Goal: Transaction & Acquisition: Book appointment/travel/reservation

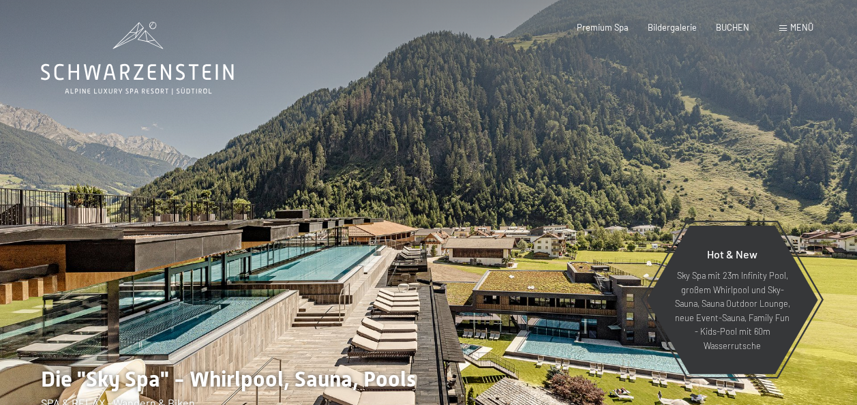
click at [732, 34] on div "Buchen Anfragen Premium Spa Bildergalerie BUCHEN Menü DE IT EN Gutschein Bilder…" at bounding box center [675, 28] width 275 height 12
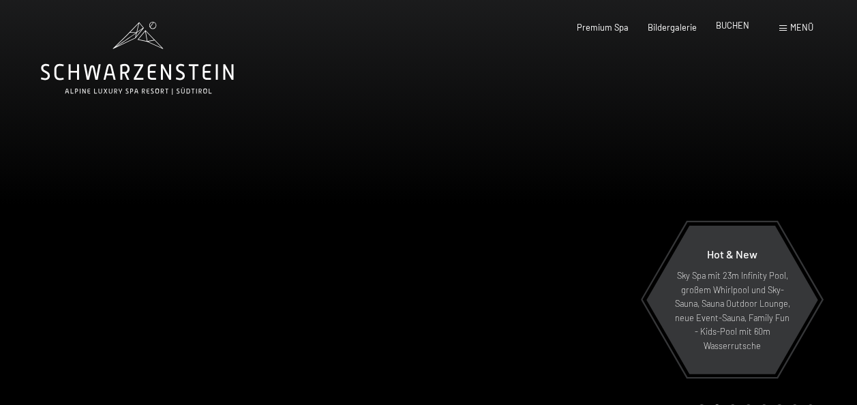
click at [730, 25] on span "BUCHEN" at bounding box center [732, 25] width 33 height 11
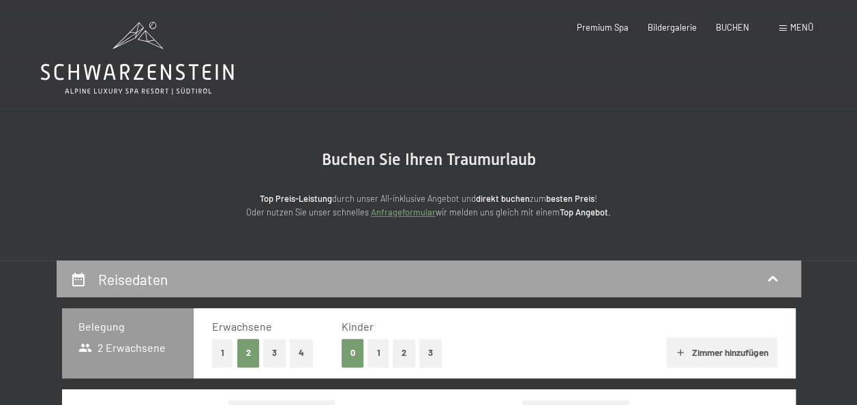
click at [540, 272] on div "Reisedaten" at bounding box center [428, 279] width 717 height 20
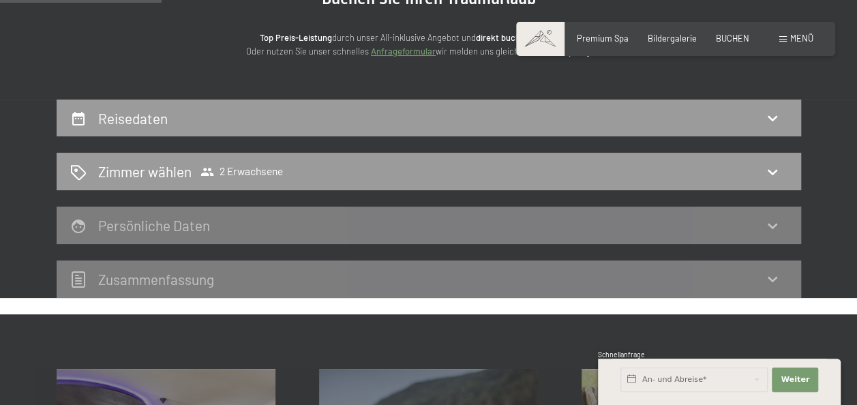
scroll to position [164, 0]
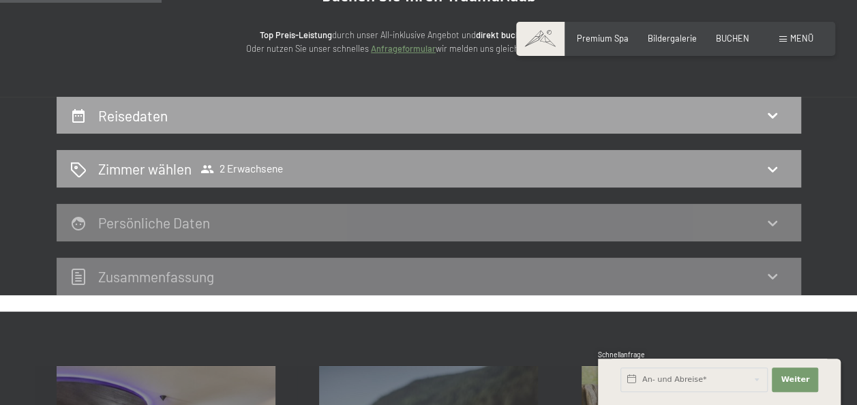
click at [732, 110] on div "Reisedaten" at bounding box center [428, 116] width 717 height 20
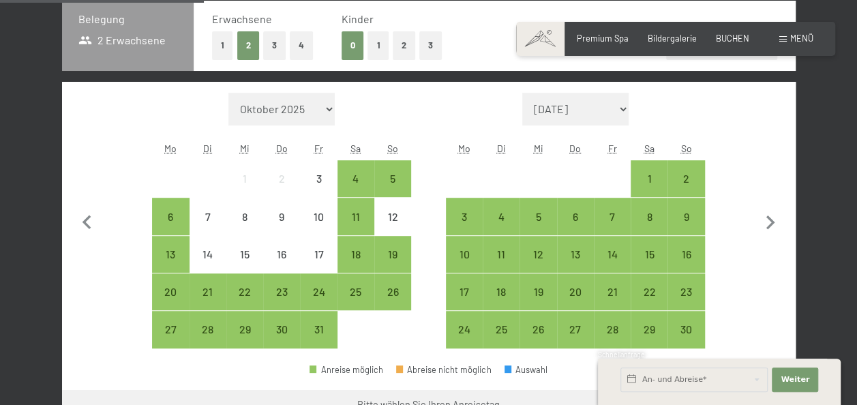
scroll to position [314, 0]
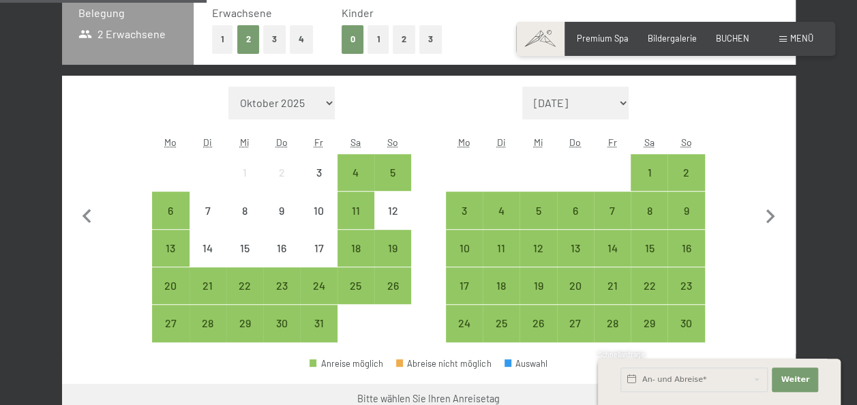
click at [390, 239] on span "Einwilligung Marketing*" at bounding box center [353, 242] width 113 height 14
click at [290, 239] on input "Einwilligung Marketing*" at bounding box center [283, 242] width 14 height 14
checkbox input "false"
click at [283, 285] on div "23" at bounding box center [282, 297] width 34 height 34
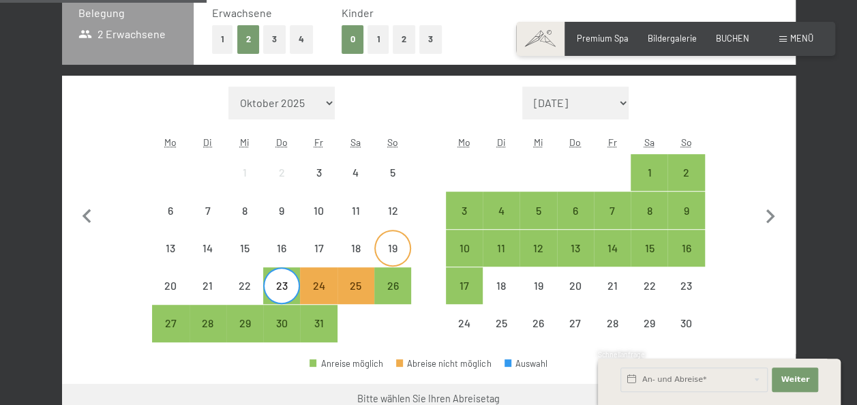
click at [389, 250] on div "19" at bounding box center [393, 260] width 34 height 34
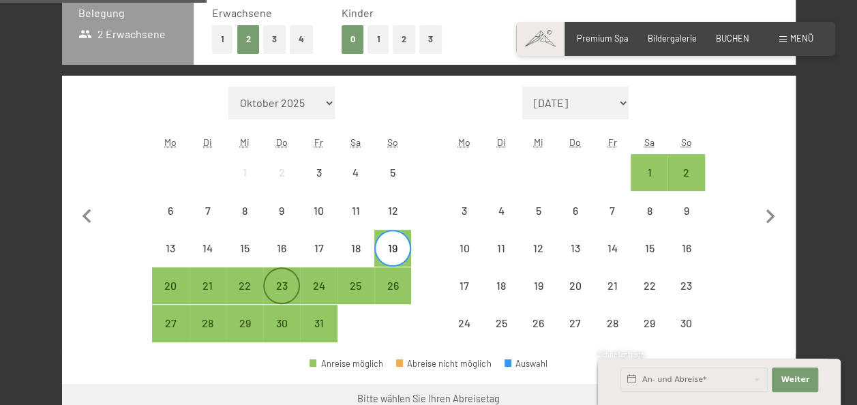
click at [282, 281] on div "23" at bounding box center [282, 297] width 34 height 34
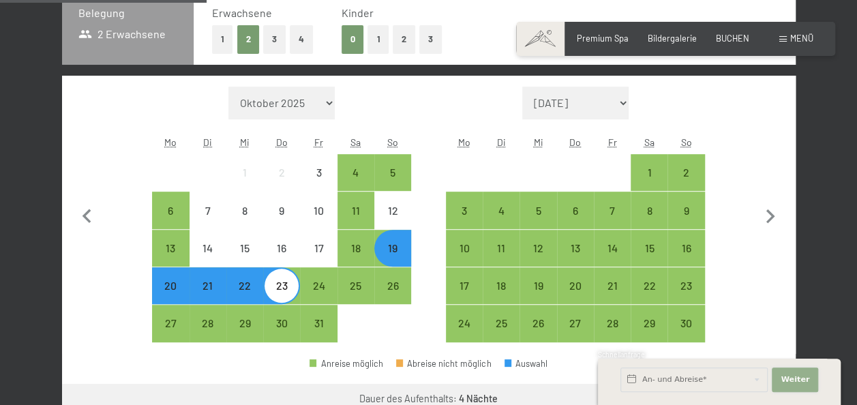
click at [806, 372] on button "Weiter Adressfelder ausblenden" at bounding box center [795, 380] width 46 height 25
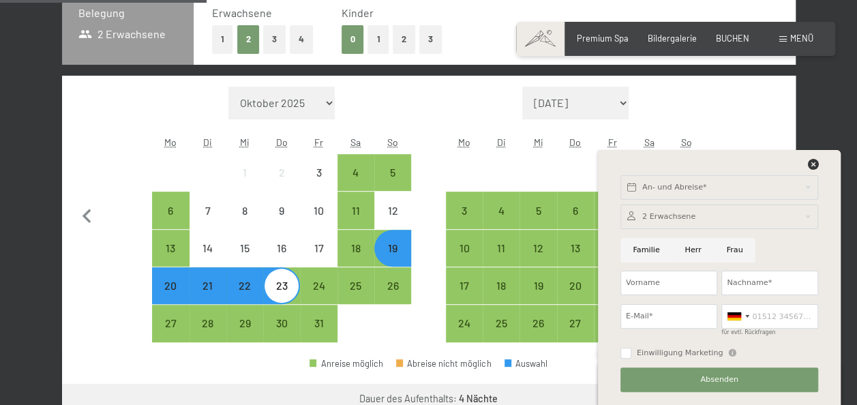
click at [806, 166] on div at bounding box center [719, 167] width 203 height 17
click at [813, 170] on div at bounding box center [812, 165] width 11 height 12
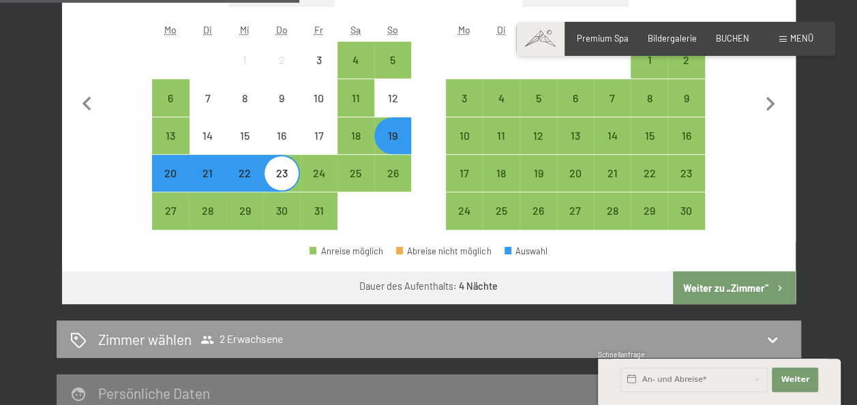
scroll to position [466, 0]
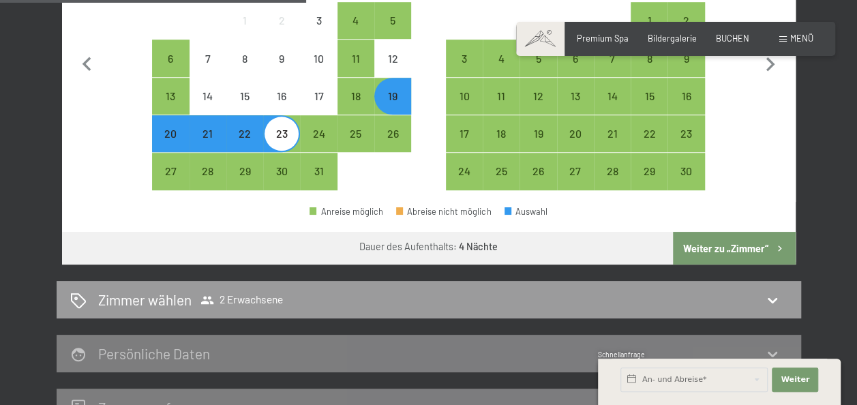
click at [732, 248] on button "Weiter zu „Zimmer“" at bounding box center [734, 248] width 122 height 33
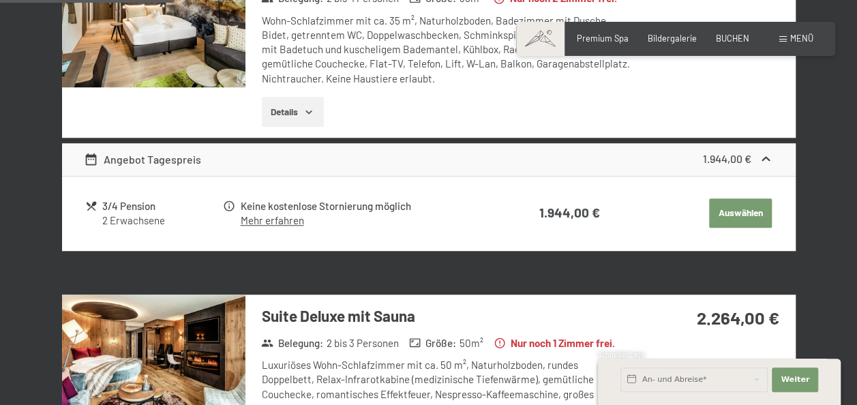
scroll to position [260, 0]
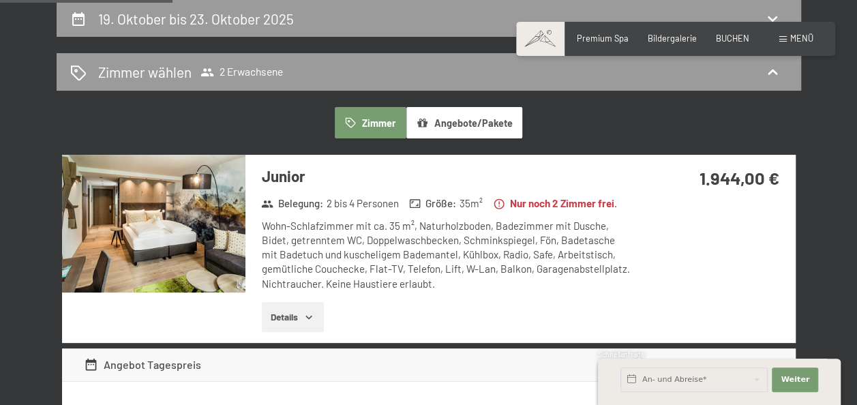
click at [206, 213] on img at bounding box center [153, 224] width 183 height 138
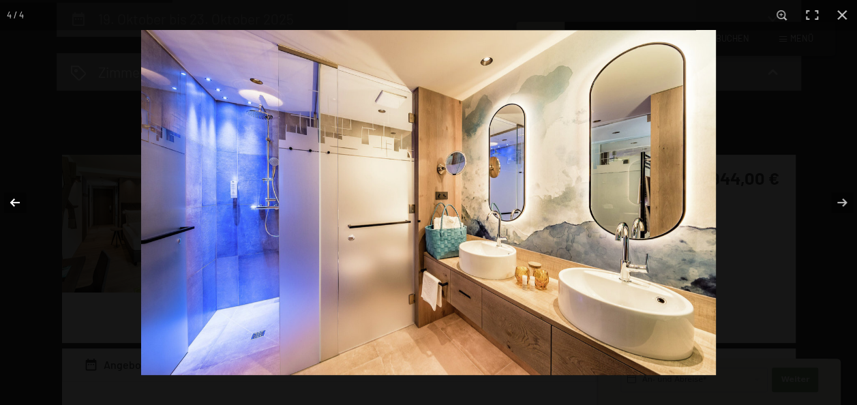
click at [12, 203] on button "button" at bounding box center [24, 202] width 48 height 68
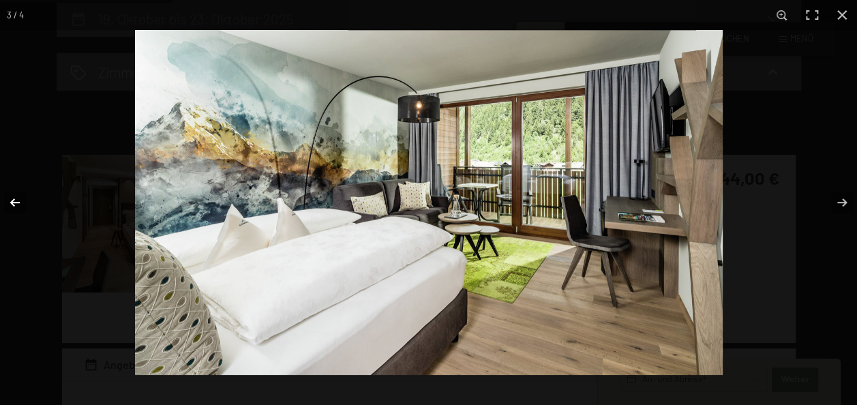
click at [12, 203] on button "button" at bounding box center [24, 202] width 48 height 68
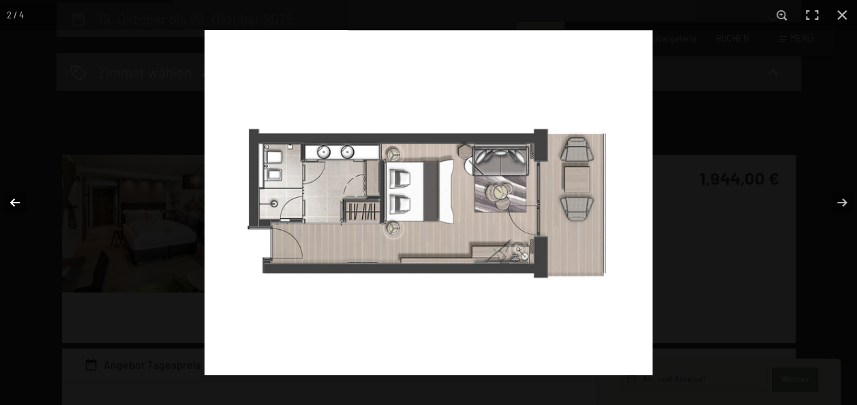
click at [12, 203] on button "button" at bounding box center [24, 202] width 48 height 68
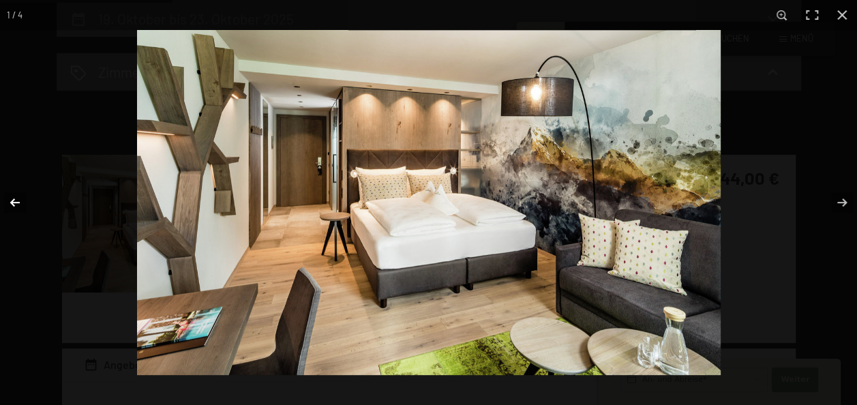
click at [12, 203] on button "button" at bounding box center [24, 202] width 48 height 68
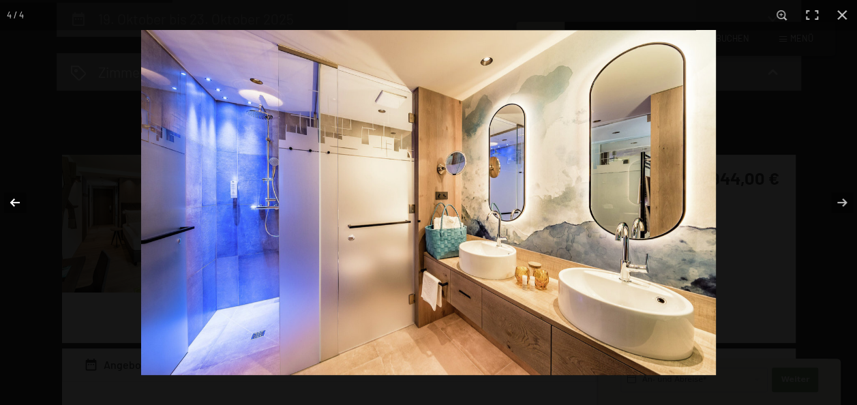
click at [12, 203] on button "button" at bounding box center [24, 202] width 48 height 68
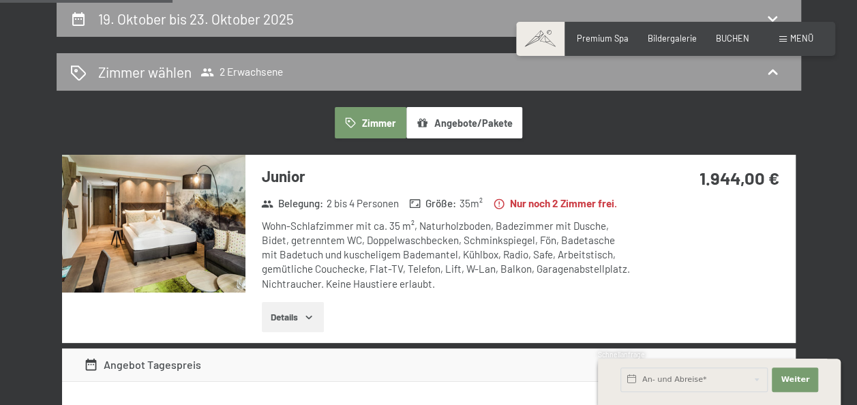
click at [0, 0] on button "button" at bounding box center [0, 0] width 0 height 0
click at [310, 323] on icon "button" at bounding box center [308, 317] width 11 height 11
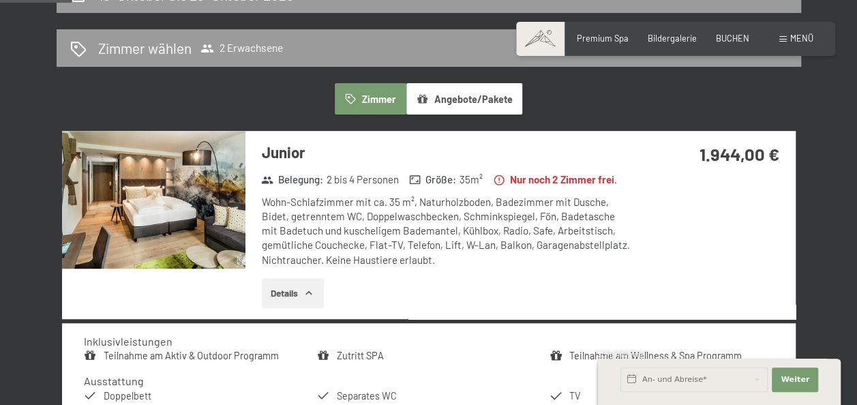
scroll to position [294, 0]
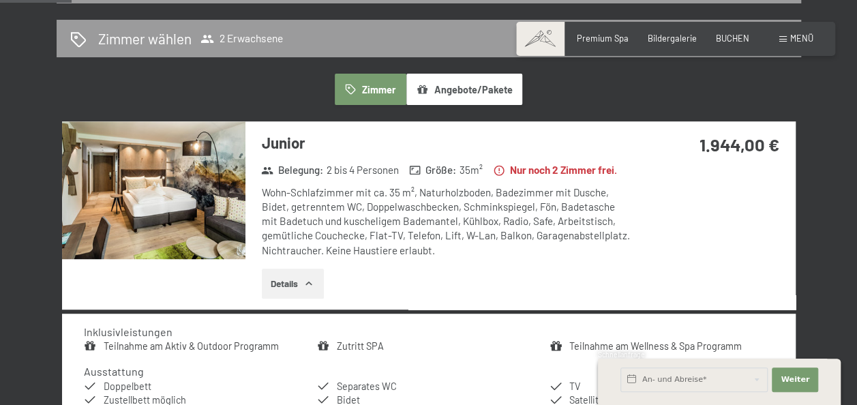
click at [196, 196] on img at bounding box center [153, 190] width 183 height 138
click at [0, 0] on button "button" at bounding box center [0, 0] width 0 height 0
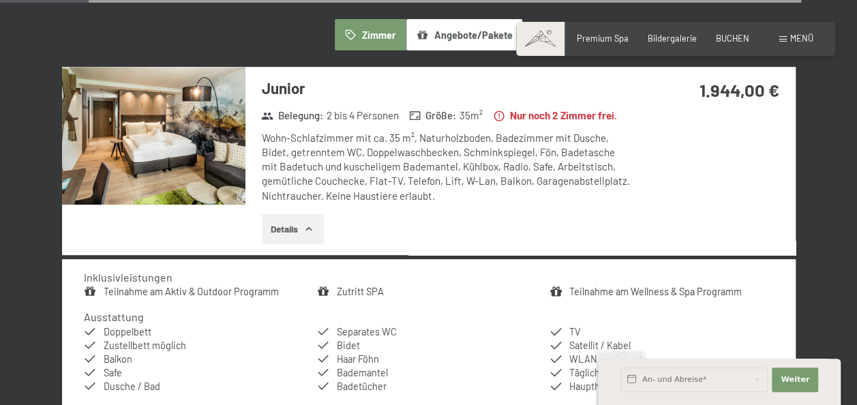
scroll to position [376, 0]
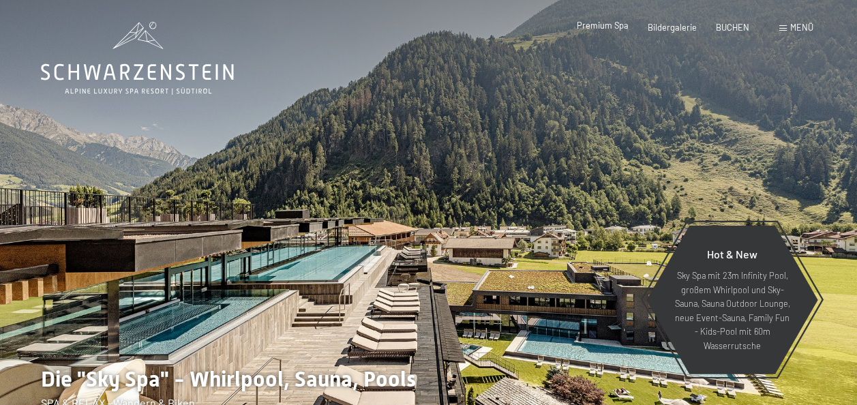
click at [588, 27] on span "Premium Spa" at bounding box center [603, 25] width 52 height 11
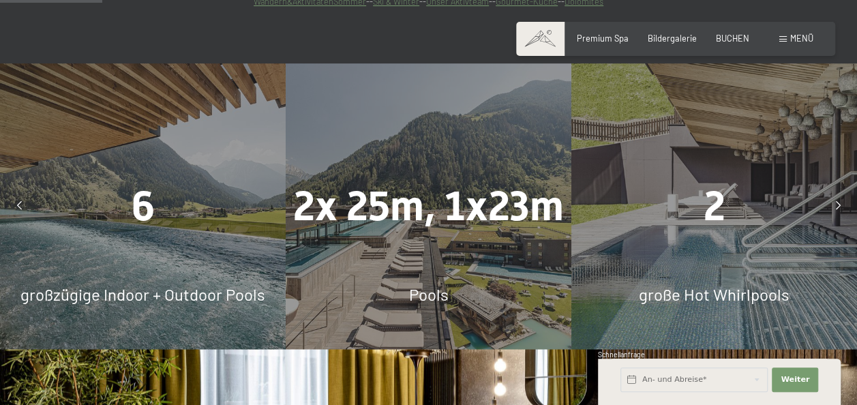
scroll to position [927, 0]
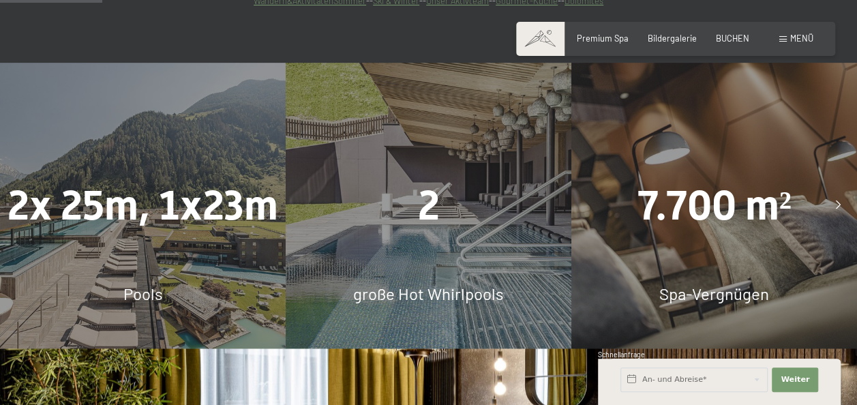
click at [840, 201] on icon at bounding box center [838, 205] width 5 height 9
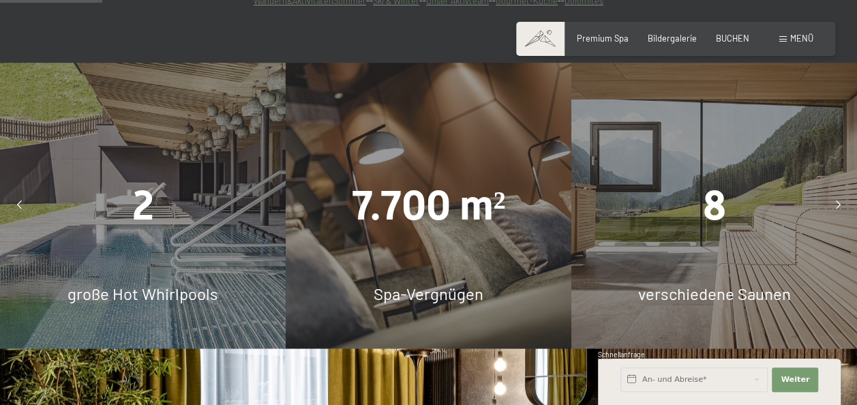
click at [840, 201] on icon at bounding box center [838, 205] width 5 height 9
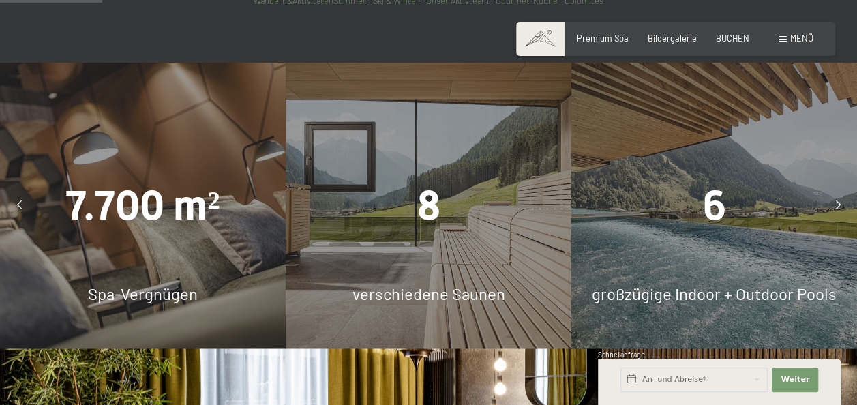
click at [840, 201] on icon at bounding box center [838, 205] width 5 height 9
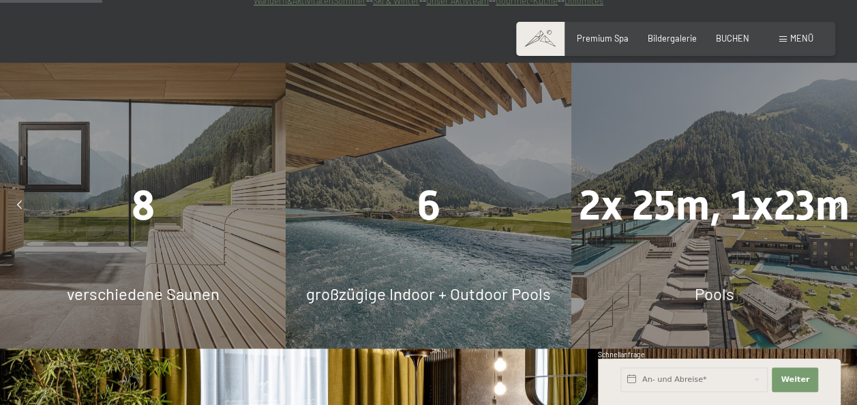
click at [840, 201] on icon at bounding box center [838, 205] width 5 height 9
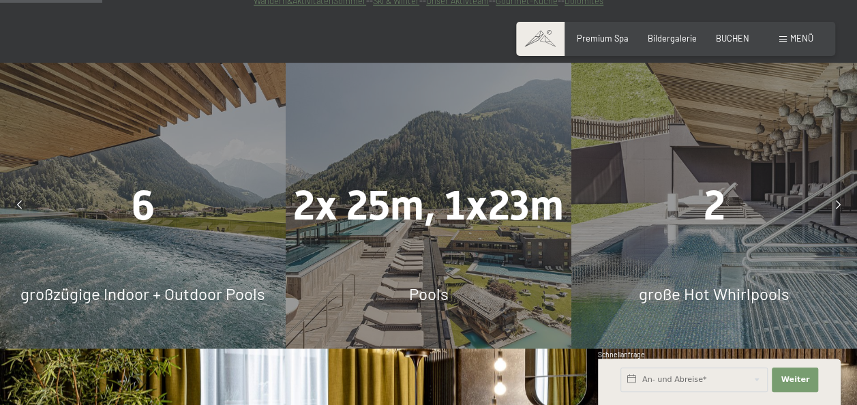
click at [840, 201] on icon at bounding box center [838, 205] width 5 height 9
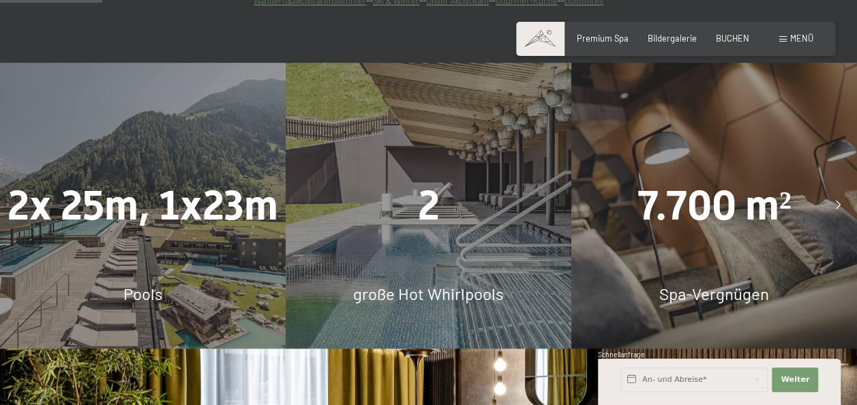
click at [840, 201] on icon at bounding box center [838, 205] width 5 height 9
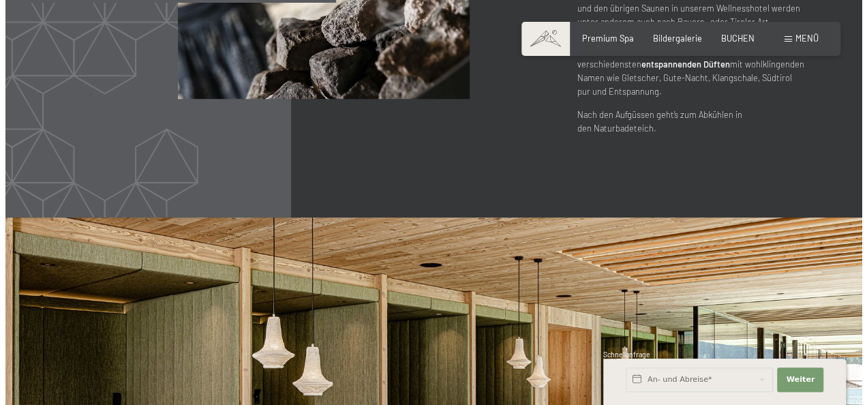
scroll to position [0, 0]
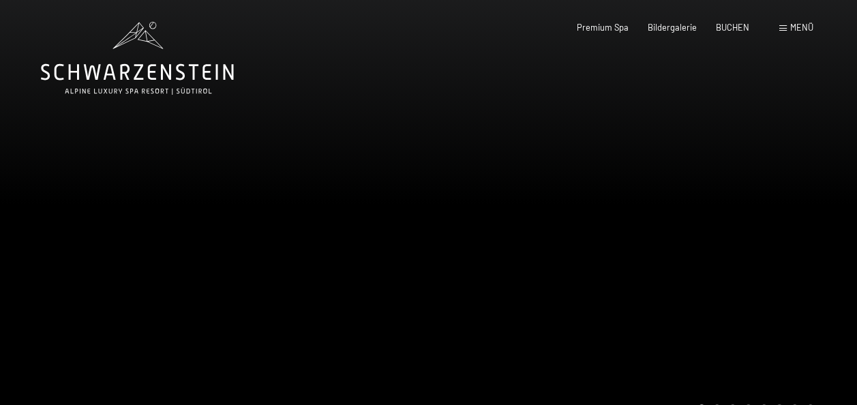
click at [792, 34] on div "Buchen Anfragen Premium Spa Bildergalerie BUCHEN Menü DE IT EN Gutschein Bilder…" at bounding box center [675, 28] width 275 height 12
click at [787, 29] on div "Menü" at bounding box center [796, 28] width 34 height 12
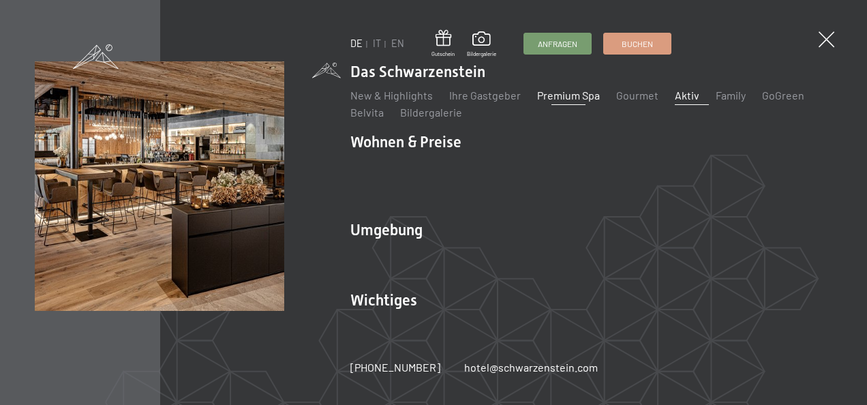
click at [679, 102] on link "Aktiv" at bounding box center [687, 95] width 25 height 13
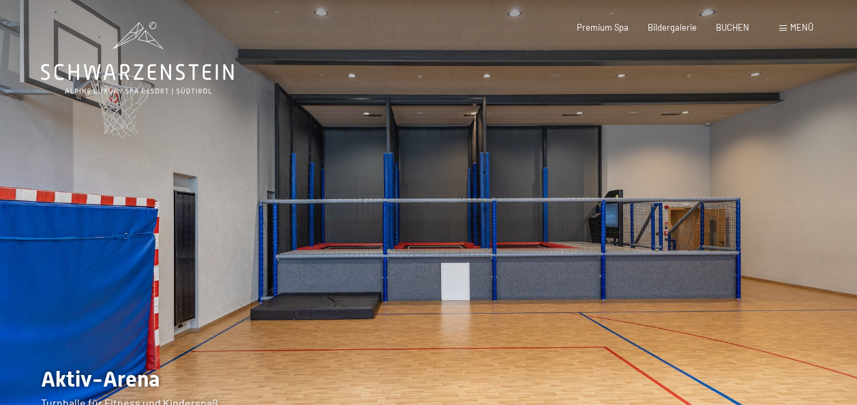
click at [762, 187] on div at bounding box center [643, 221] width 429 height 443
